Goal: Entertainment & Leisure: Consume media (video, audio)

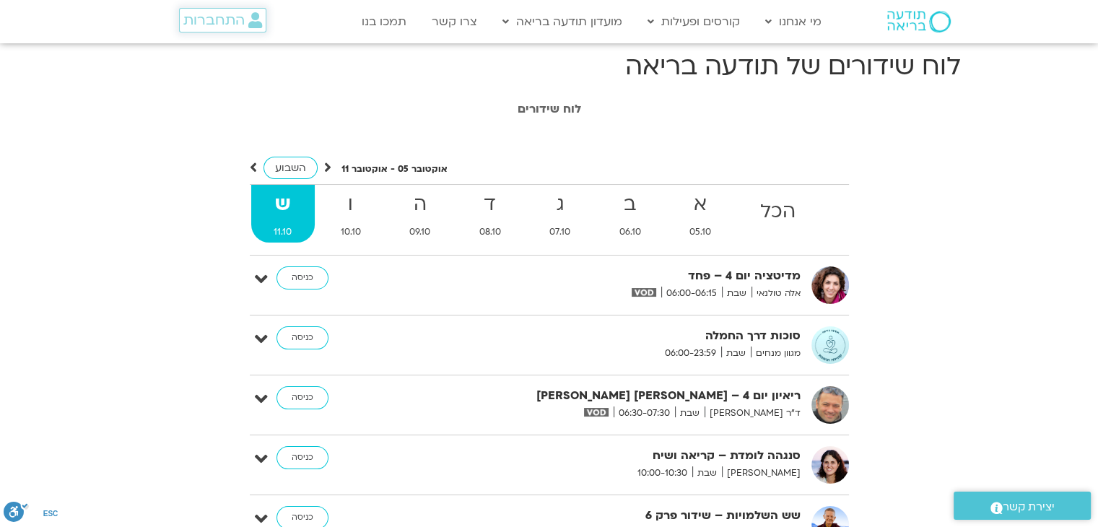
click at [203, 22] on span "התחברות" at bounding box center [213, 20] width 61 height 16
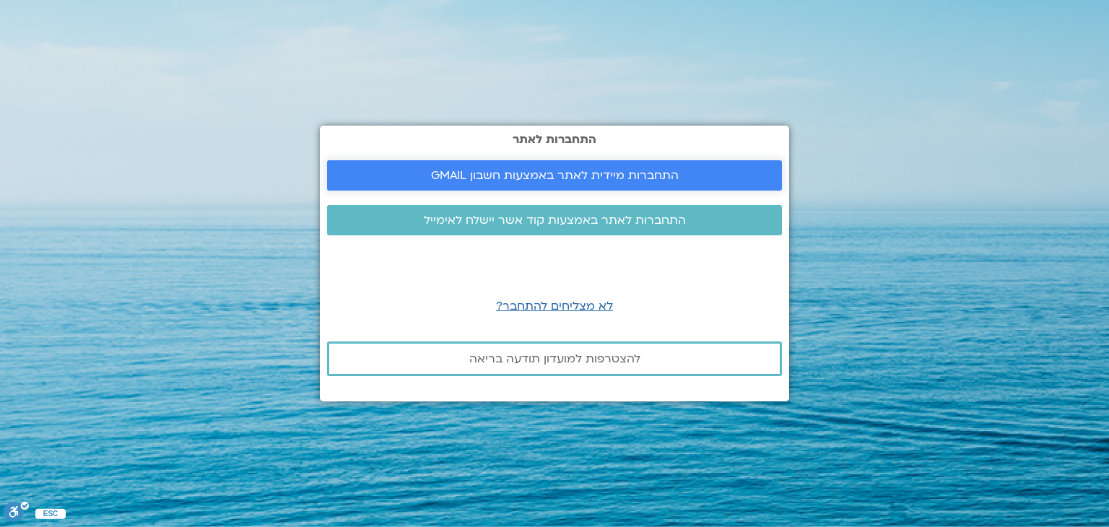
click at [407, 180] on span "התחברות מיידית לאתר באמצעות חשבון GMAIL" at bounding box center [554, 175] width 420 height 13
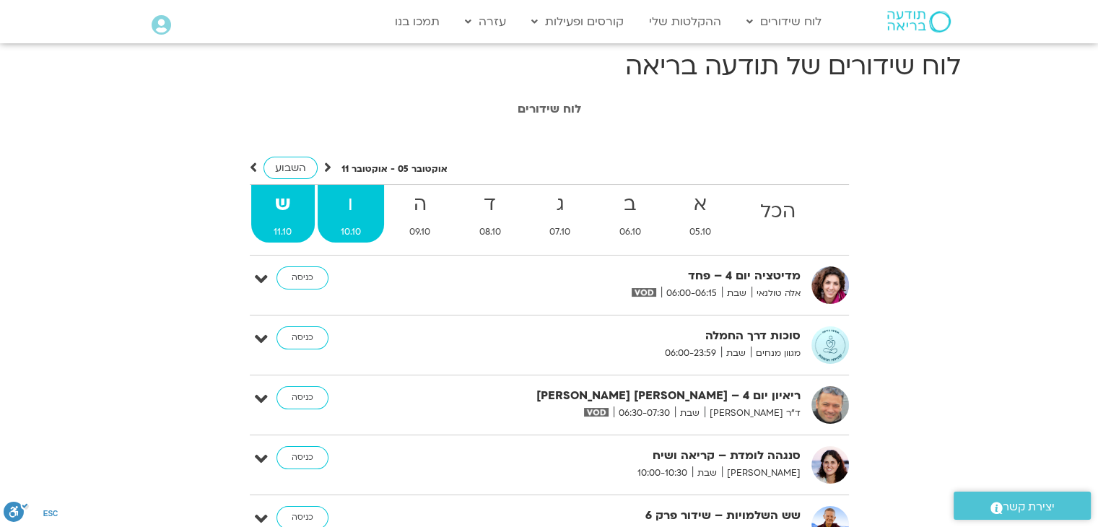
click at [352, 209] on strong "ו" at bounding box center [351, 204] width 66 height 32
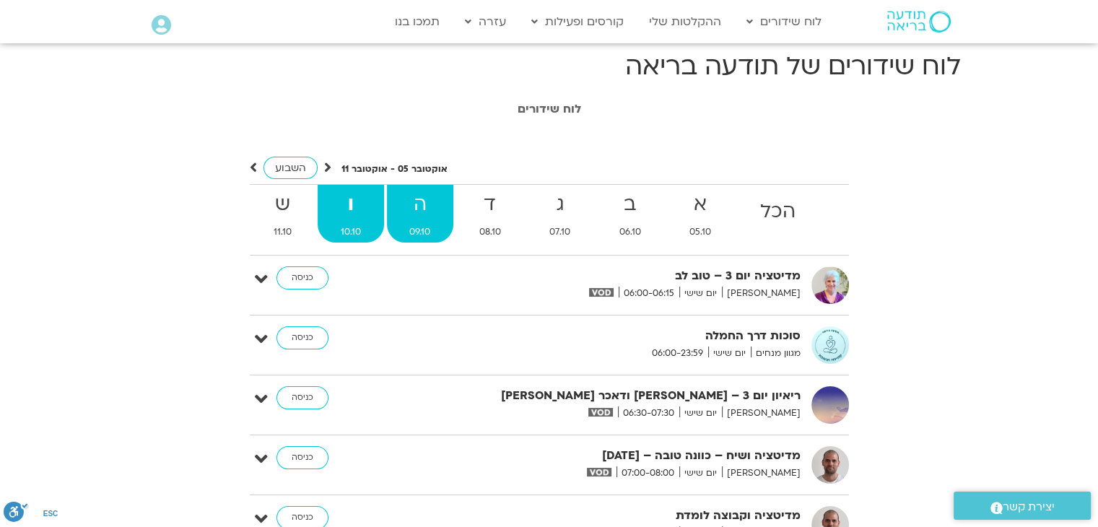
click at [406, 212] on strong "ה" at bounding box center [420, 204] width 67 height 32
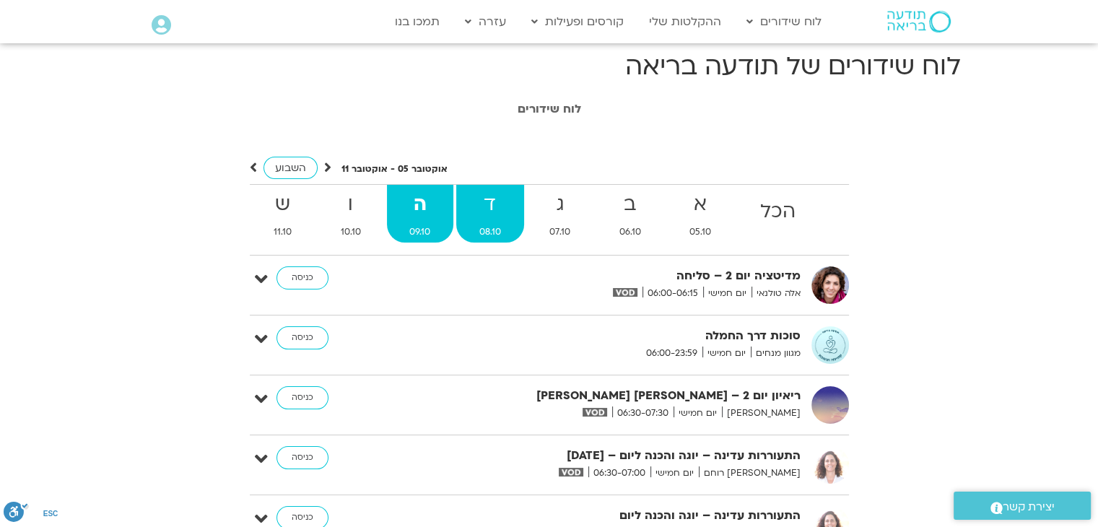
click at [494, 217] on strong "ד" at bounding box center [490, 204] width 68 height 32
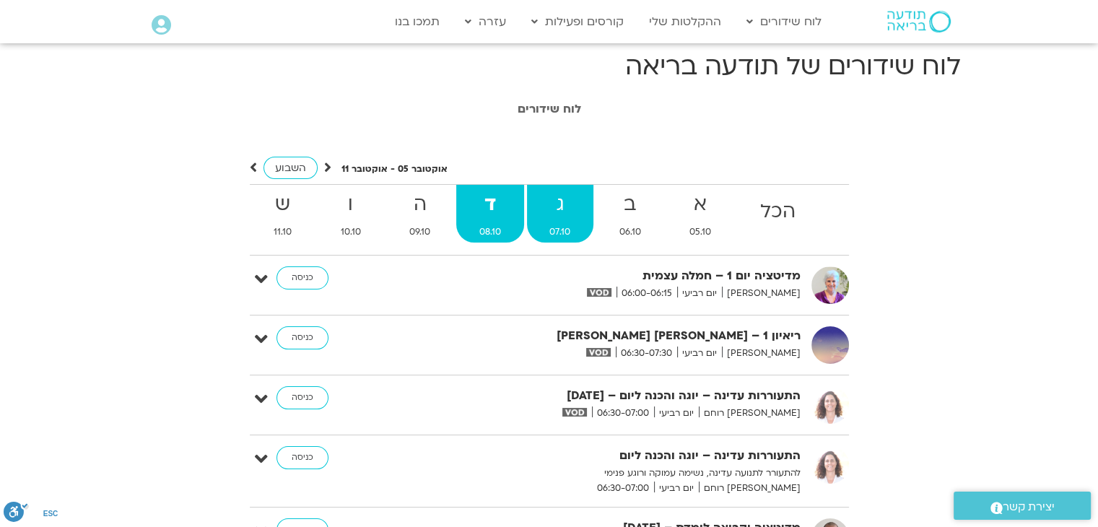
click at [559, 219] on strong "ג" at bounding box center [560, 204] width 67 height 32
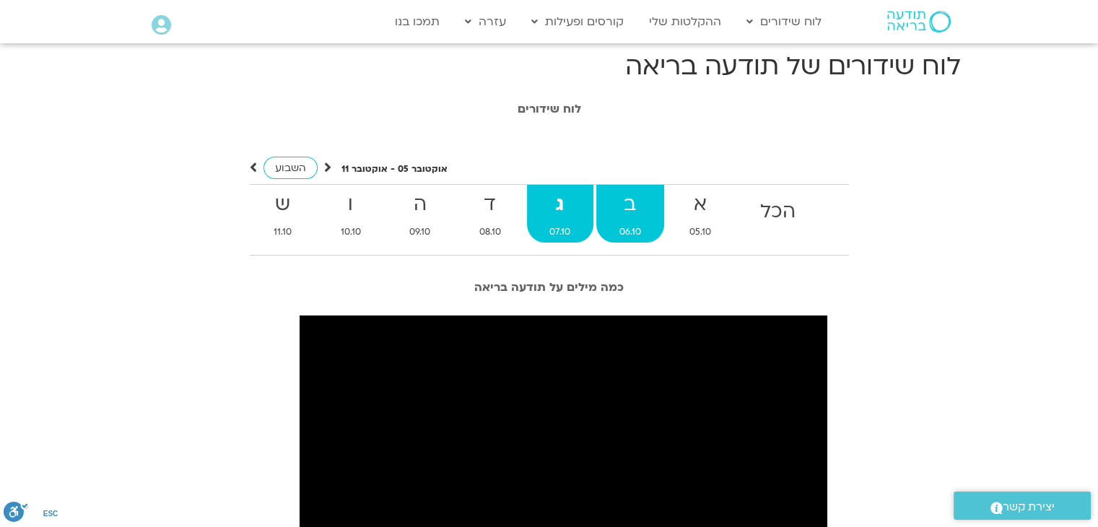
click at [609, 219] on strong "ב" at bounding box center [630, 204] width 68 height 32
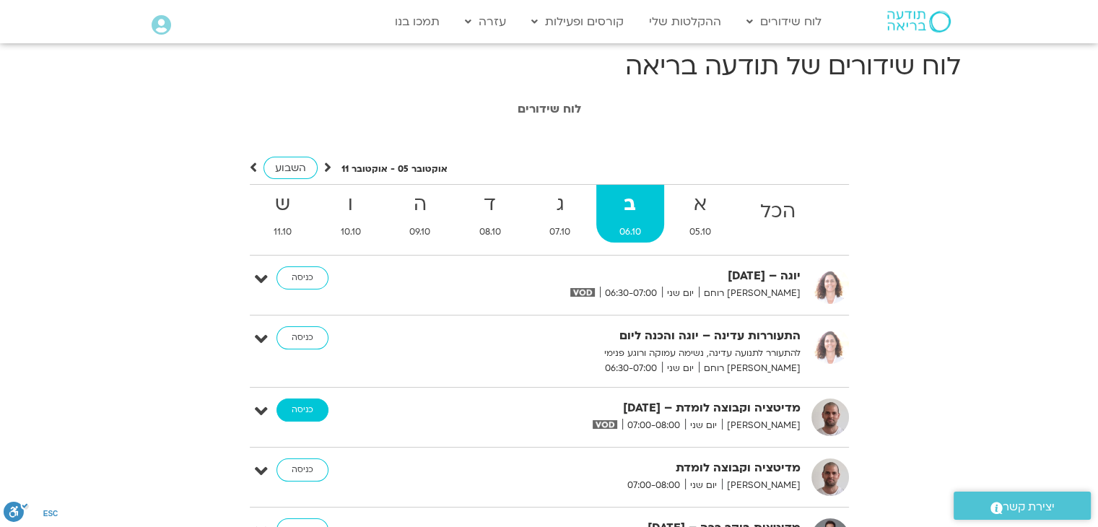
click at [288, 408] on link "כניסה" at bounding box center [302, 409] width 52 height 23
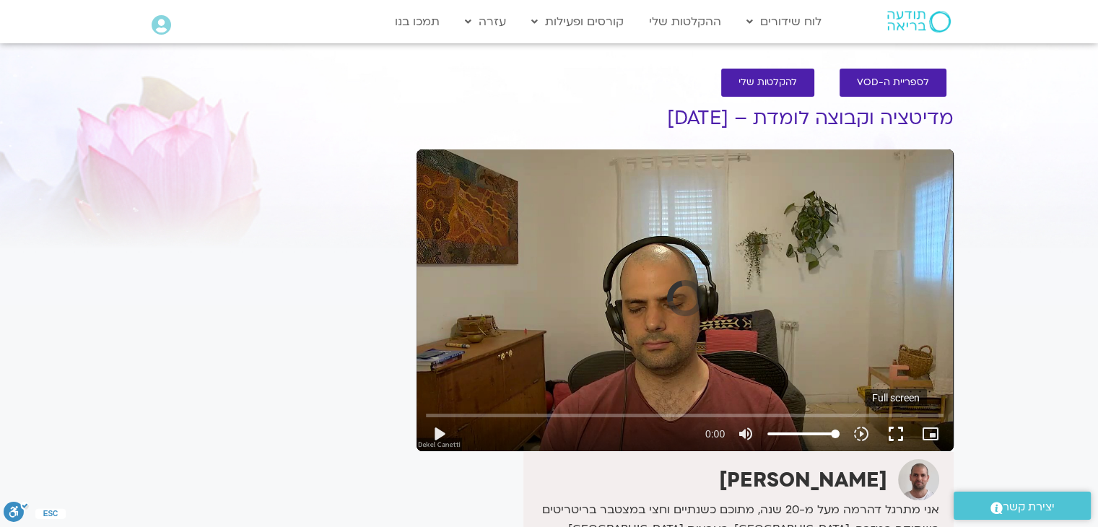
click at [907, 432] on button "fullscreen" at bounding box center [896, 434] width 35 height 35
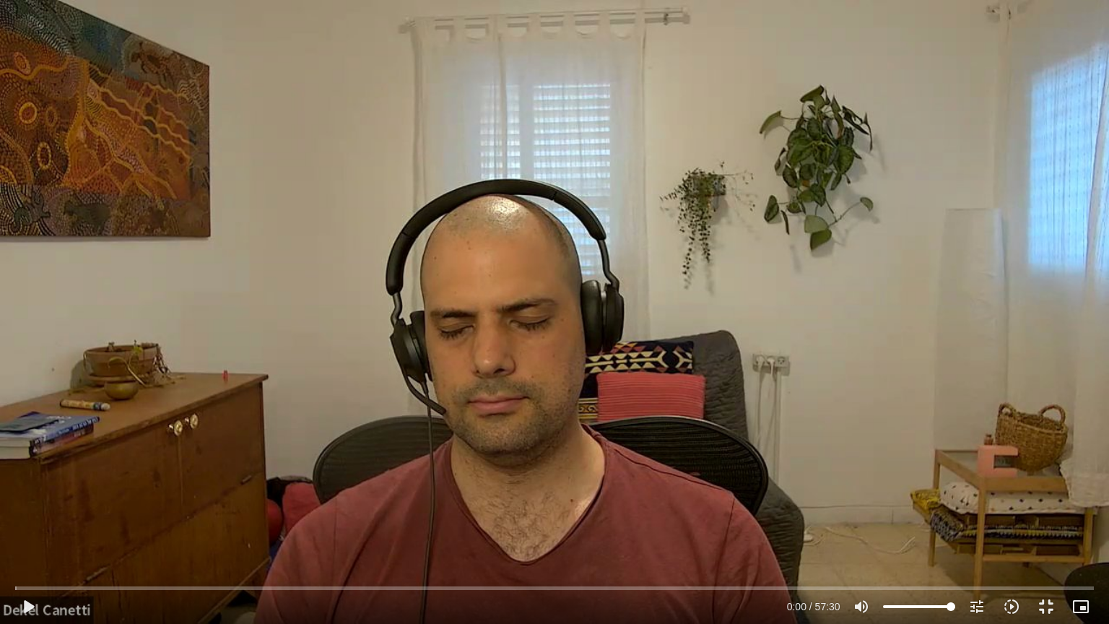
drag, startPoint x: 907, startPoint y: 495, endPoint x: 145, endPoint y: 470, distance: 762.8
click at [145, 470] on div "Skip Ad 0:00 play_arrow 0:00 / 57:30 volume_up Mute tune Resolution Auto 720p s…" at bounding box center [554, 312] width 1109 height 624
click at [1002, 470] on div "Skip Ad 54:48 pause 0:02 / 57:30 volume_up Mute tune Resolution Auto 720p slow_…" at bounding box center [554, 312] width 1109 height 624
click at [1048, 601] on button "fullscreen_exit" at bounding box center [1046, 606] width 35 height 35
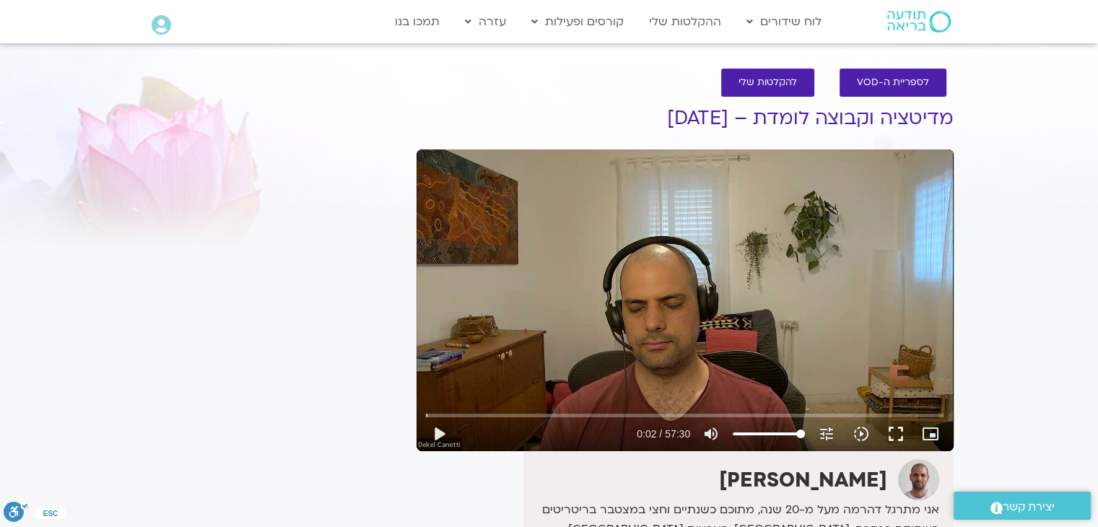
drag, startPoint x: 1014, startPoint y: 92, endPoint x: 1017, endPoint y: 102, distance: 10.1
click at [1017, 102] on section "לספריית ה-VOD להקלטות שלי מדיטציה וקבוצה לומדת – [DATE] דקל קנטי אני מתרגל דהרמ…" at bounding box center [549, 462] width 1098 height 816
click at [887, 435] on button "fullscreen" at bounding box center [896, 434] width 35 height 35
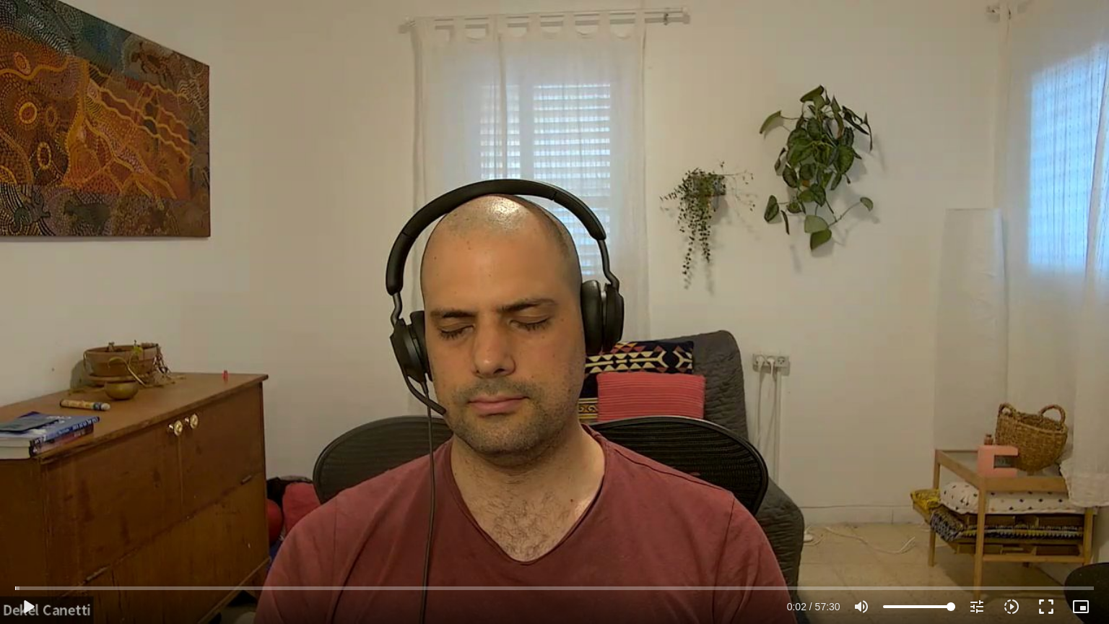
click at [887, 497] on div "Skip Ad 47:04 play_arrow 0:02 / 57:30 volume_up Mute tune Resolution Auto 720p …" at bounding box center [554, 312] width 1109 height 624
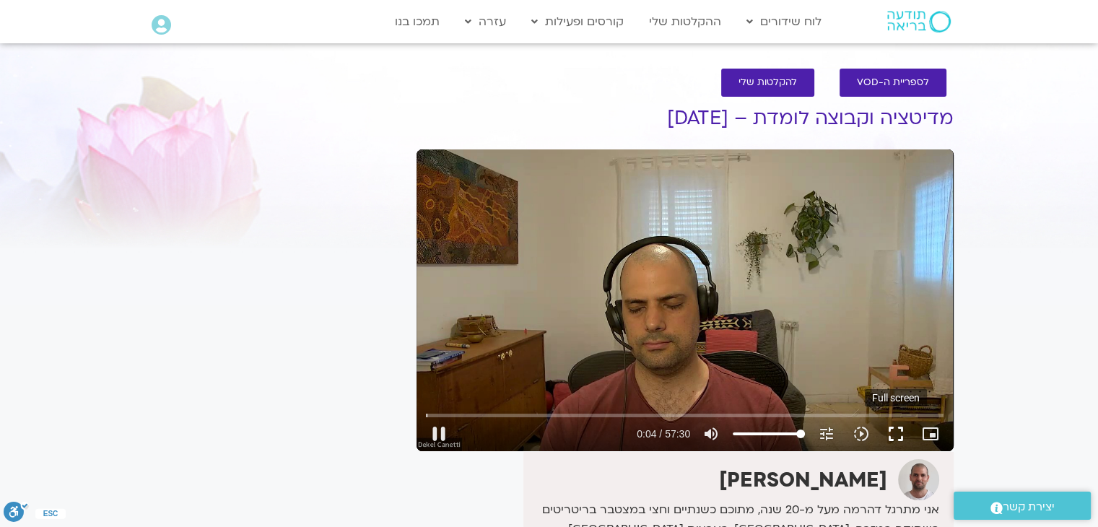
click at [891, 436] on button "fullscreen" at bounding box center [896, 434] width 35 height 35
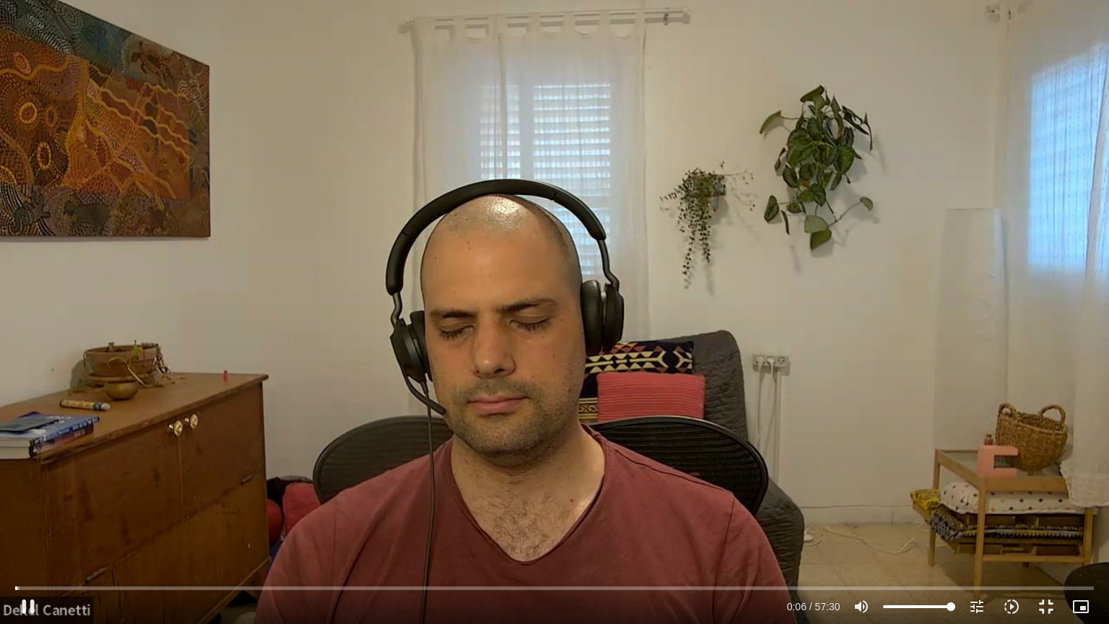
click at [844, 404] on div "Skip Ad 52:03 pause 0:06 / 57:30 volume_up Mute tune Resolution Auto 720p slow_…" at bounding box center [554, 312] width 1109 height 624
click at [629, 349] on div "Skip Ad 52:03 play_arrow 0:06 / 57:30 volume_up Mute tune Resolution Auto 720p …" at bounding box center [554, 312] width 1109 height 624
click at [45, 592] on div at bounding box center [413, 606] width 737 height 35
click at [44, 592] on button "pause" at bounding box center [28, 606] width 35 height 35
click at [43, 585] on input "Seek" at bounding box center [554, 587] width 1078 height 9
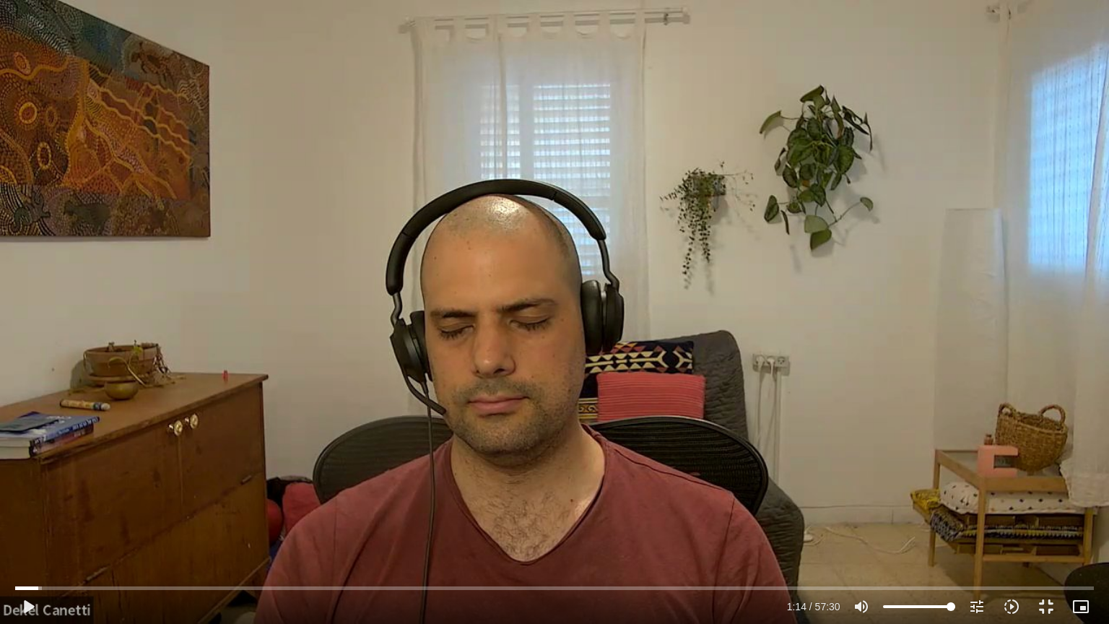
click at [118, 447] on div "Skip Ad 1:14 play_arrow 1:14 / 57:30 volume_up Mute tune Resolution Auto 720p s…" at bounding box center [554, 312] width 1109 height 624
click at [52, 591] on input "Seek" at bounding box center [554, 587] width 1078 height 9
click at [61, 590] on input "Seek" at bounding box center [554, 587] width 1078 height 9
click at [72, 583] on div "Skip Ad 2:47 pause 2:13 / 57:30 volume_up Mute tune Resolution Auto 720p slow_m…" at bounding box center [554, 600] width 1086 height 47
click at [71, 586] on input "Seek" at bounding box center [554, 587] width 1078 height 9
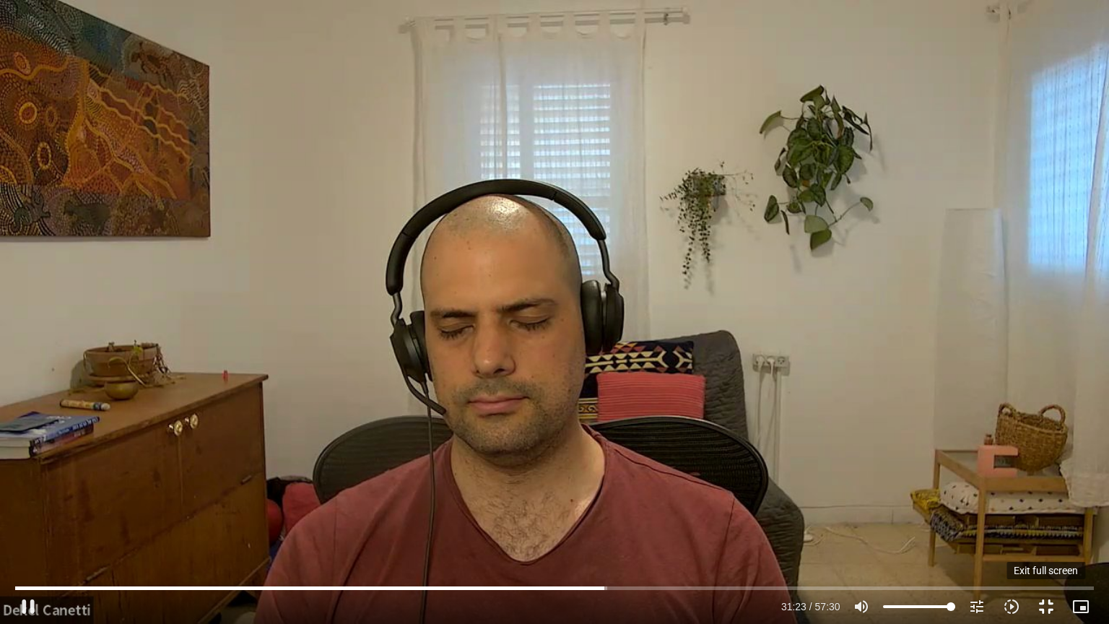
click at [1036, 621] on button "fullscreen_exit" at bounding box center [1046, 606] width 35 height 35
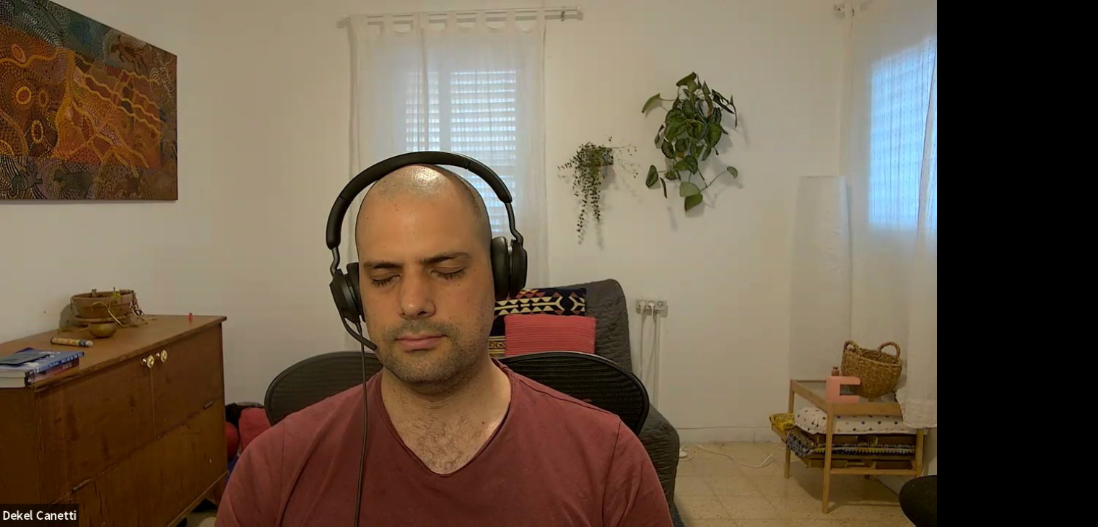
type input "1885.737642"
